Goal: Task Accomplishment & Management: Use online tool/utility

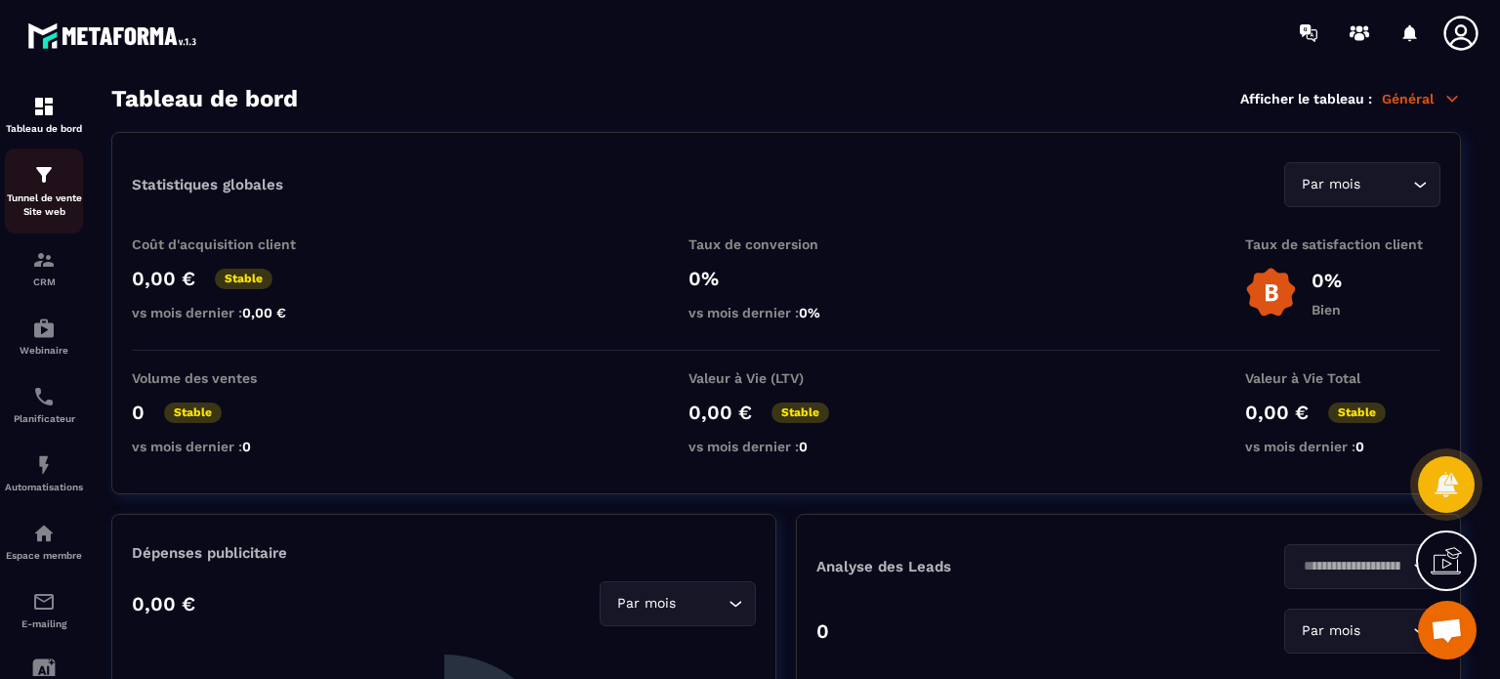
click at [31, 176] on div "Tunnel de vente Site web" at bounding box center [44, 191] width 78 height 56
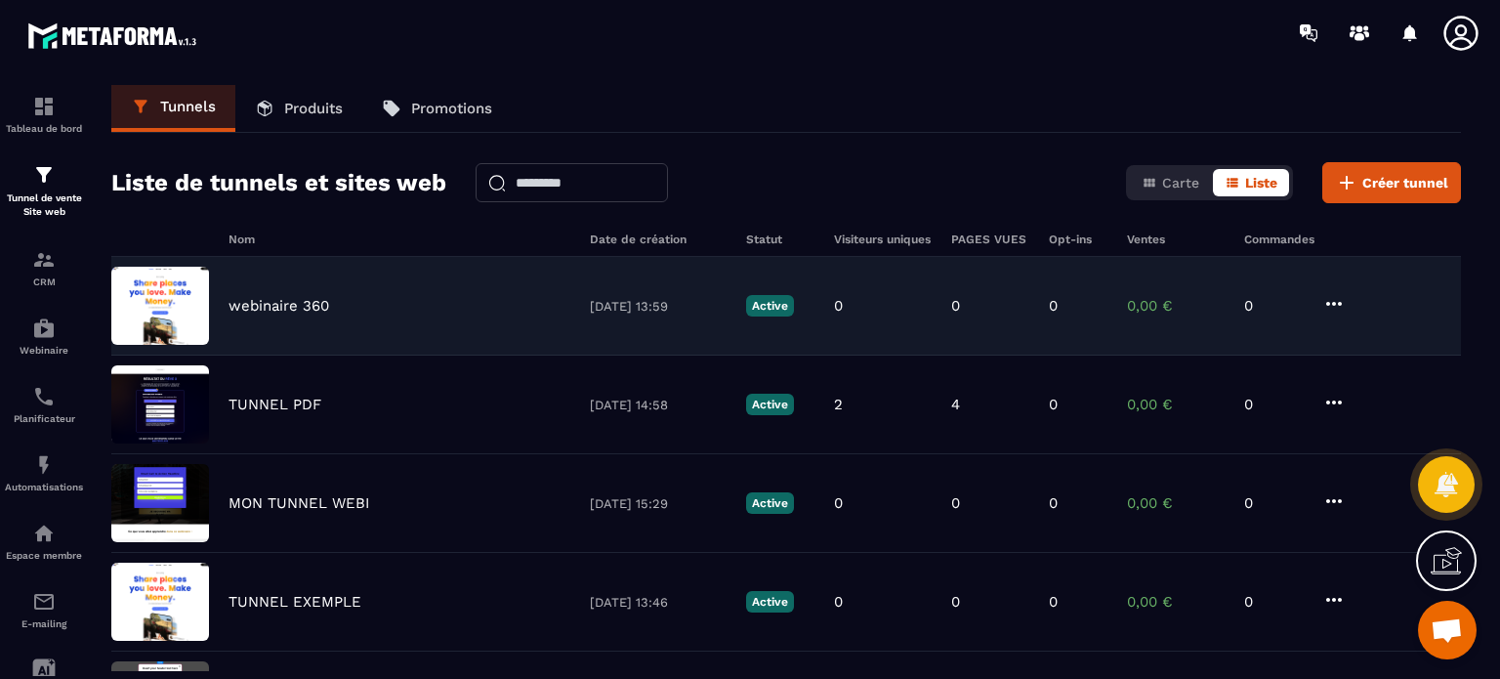
click at [292, 306] on p "webinaire 360" at bounding box center [279, 306] width 101 height 18
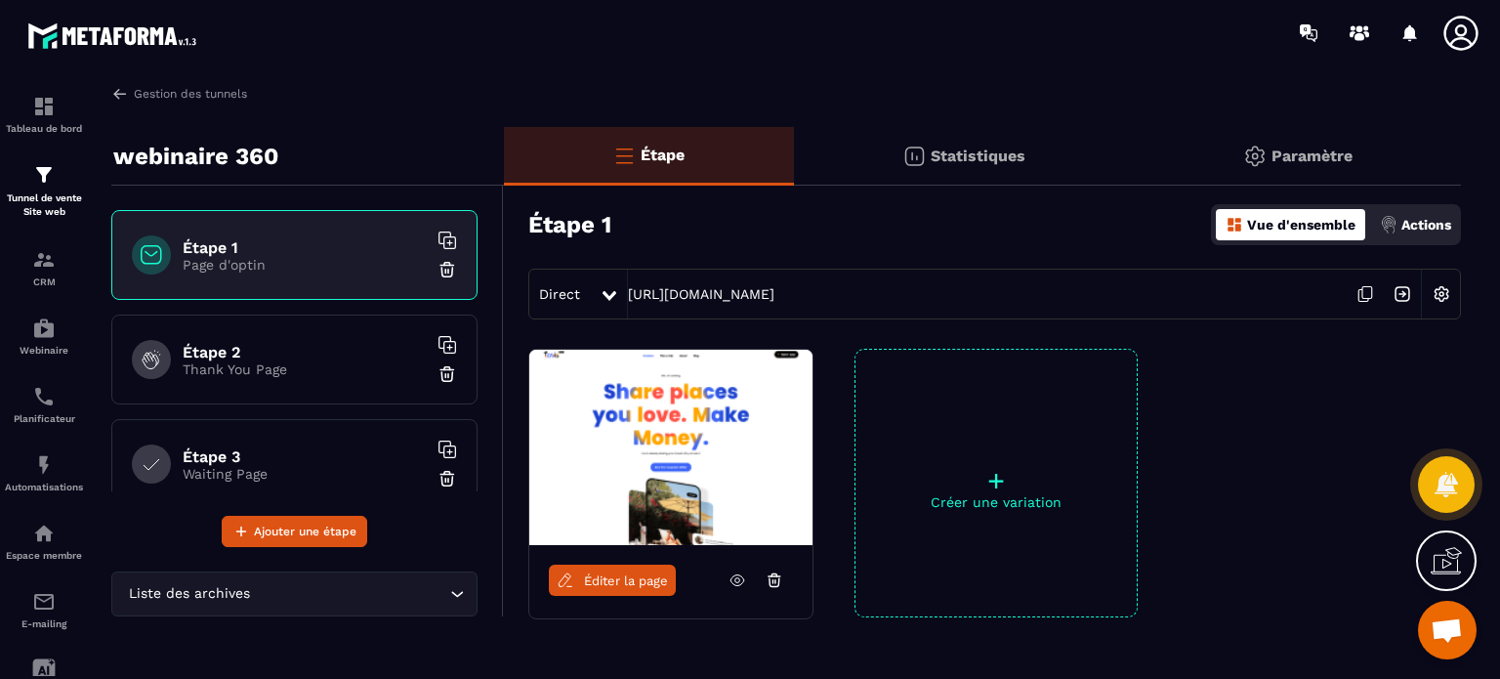
click at [572, 578] on icon at bounding box center [566, 580] width 18 height 18
